Goal: Task Accomplishment & Management: Use online tool/utility

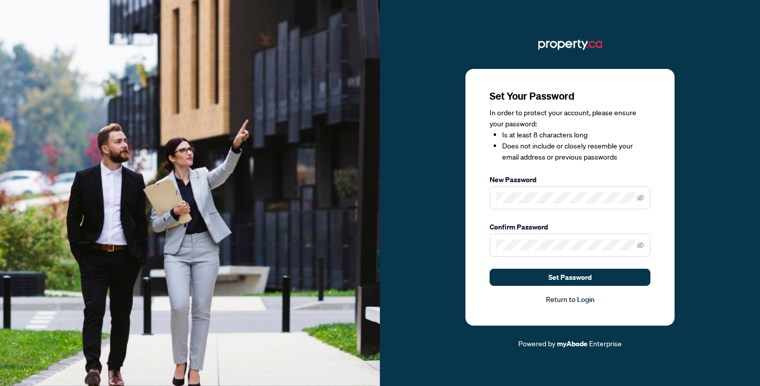
click at [589, 191] on span at bounding box center [570, 197] width 161 height 23
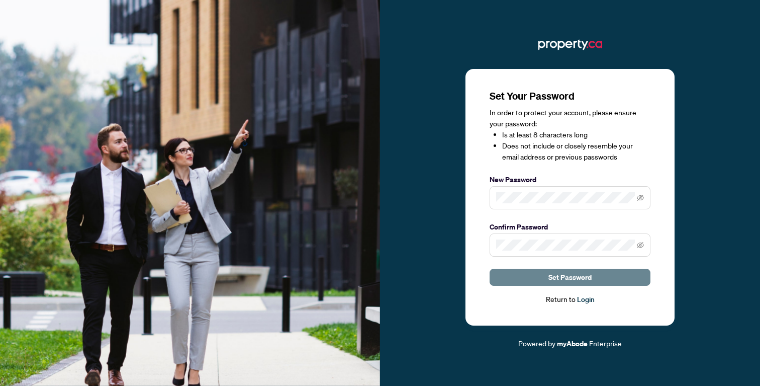
click at [552, 284] on span "Set Password" at bounding box center [569, 277] width 43 height 16
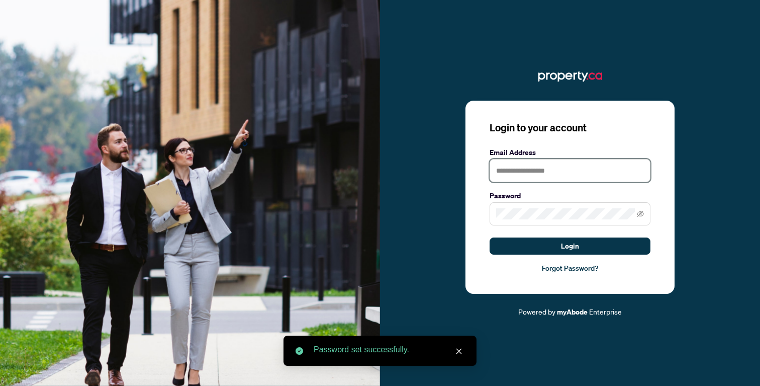
click at [570, 176] on input "text" at bounding box center [570, 170] width 161 height 23
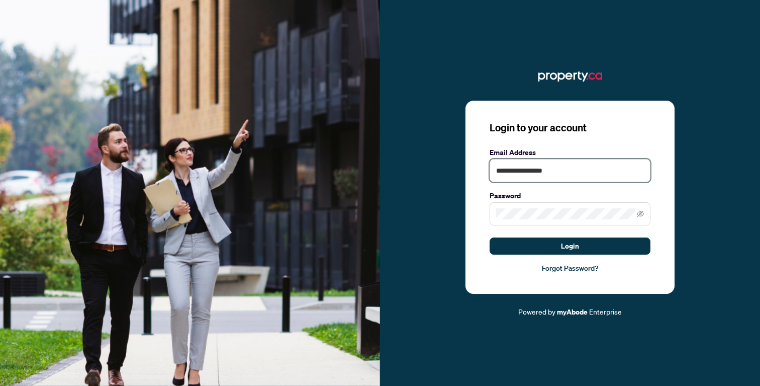
type input "**********"
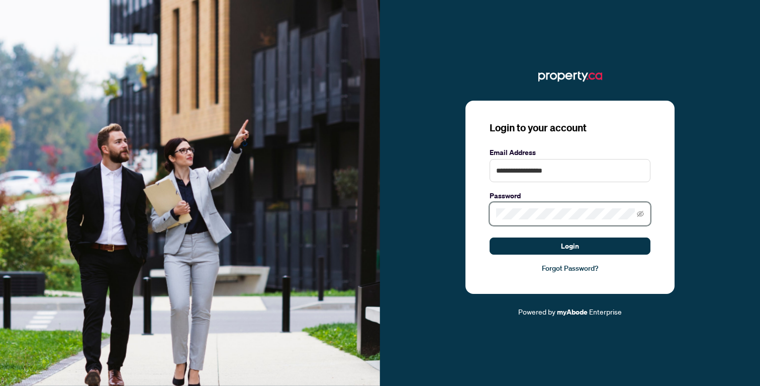
click at [490, 237] on button "Login" at bounding box center [570, 245] width 161 height 17
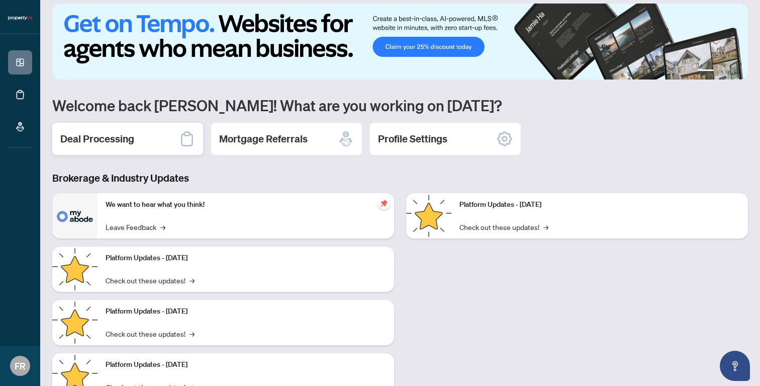
scroll to position [9, 0]
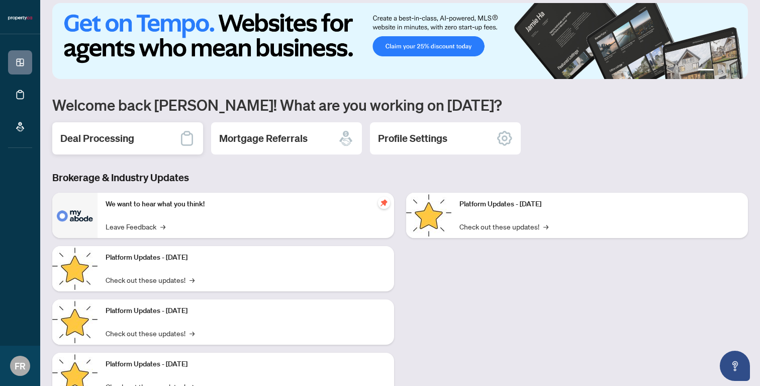
click at [134, 139] on div "Deal Processing" at bounding box center [127, 138] width 151 height 32
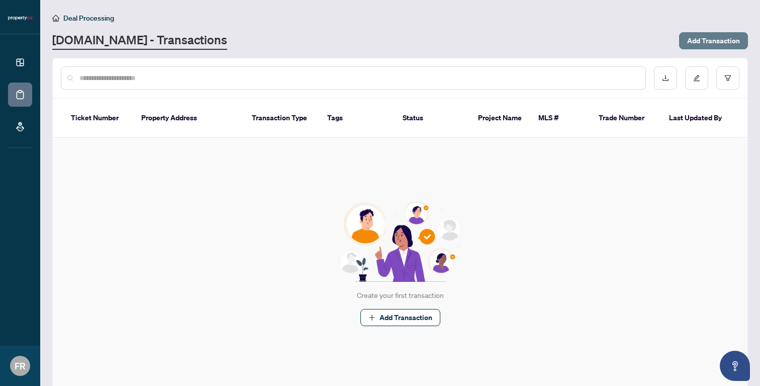
click at [713, 37] on span "Add Transaction" at bounding box center [713, 41] width 53 height 16
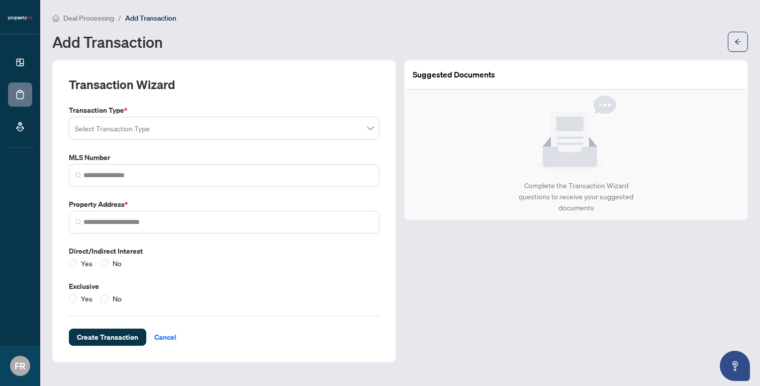
click at [290, 126] on input "search" at bounding box center [220, 130] width 290 height 22
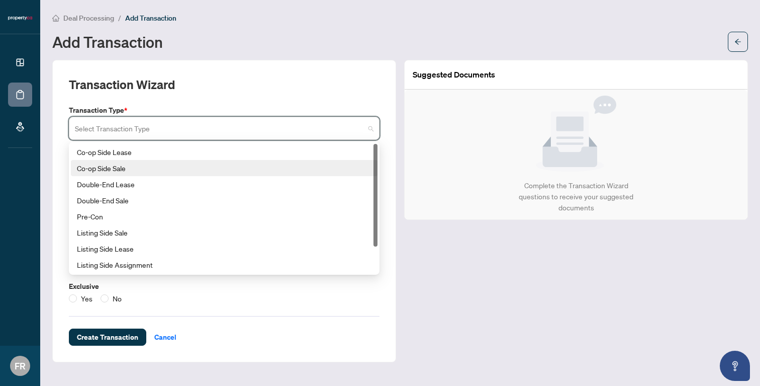
click at [237, 171] on div "Co-op Side Sale" at bounding box center [224, 167] width 295 height 11
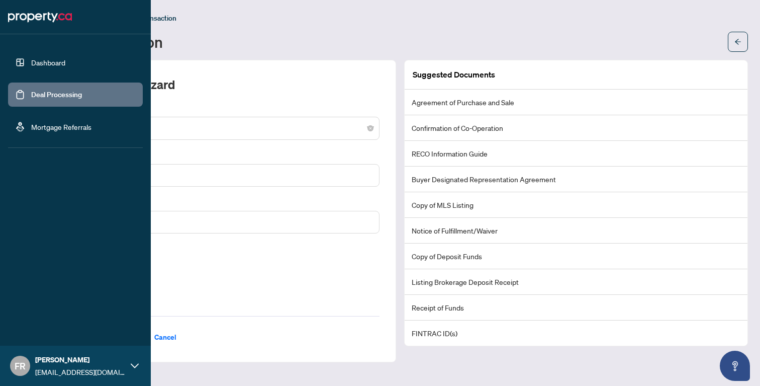
click at [57, 58] on link "Dashboard" at bounding box center [48, 62] width 34 height 9
